Goal: Navigation & Orientation: Find specific page/section

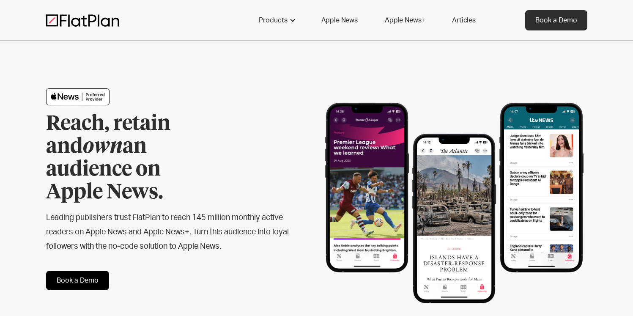
click at [94, 24] on img at bounding box center [82, 20] width 73 height 13
click at [95, 22] on img at bounding box center [82, 20] width 73 height 13
